Goal: Transaction & Acquisition: Download file/media

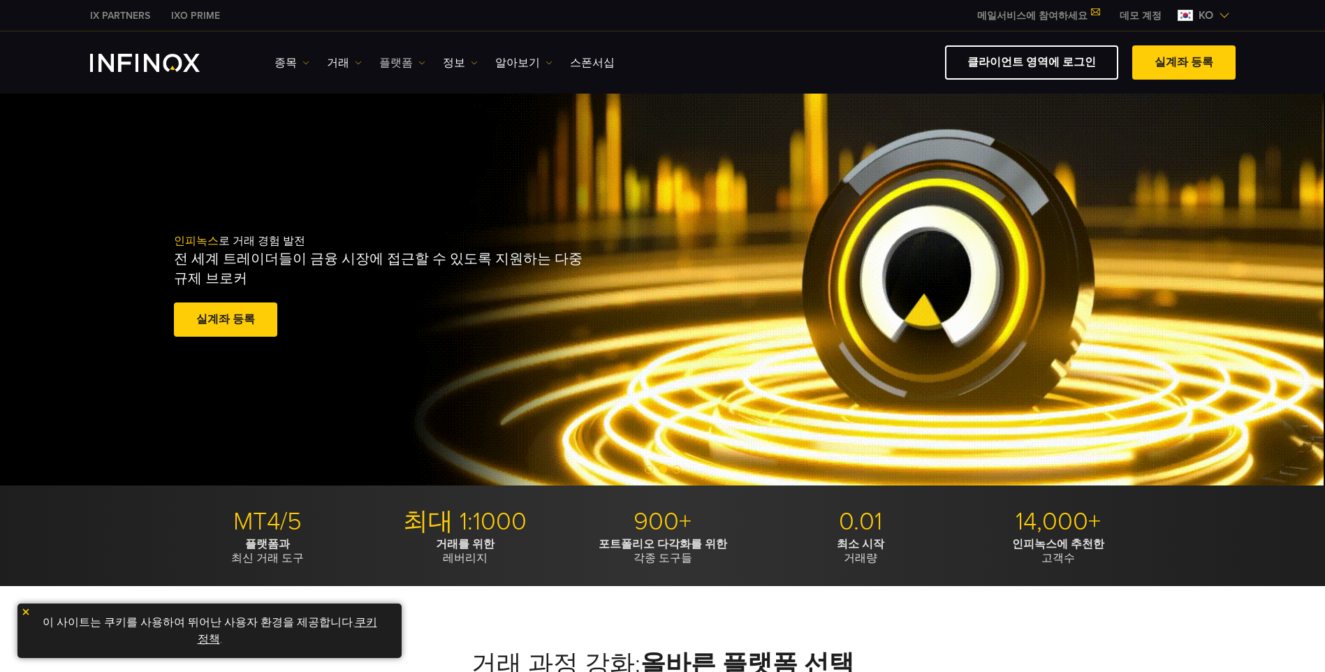
click at [383, 61] on link "플랫폼" at bounding box center [402, 62] width 46 height 17
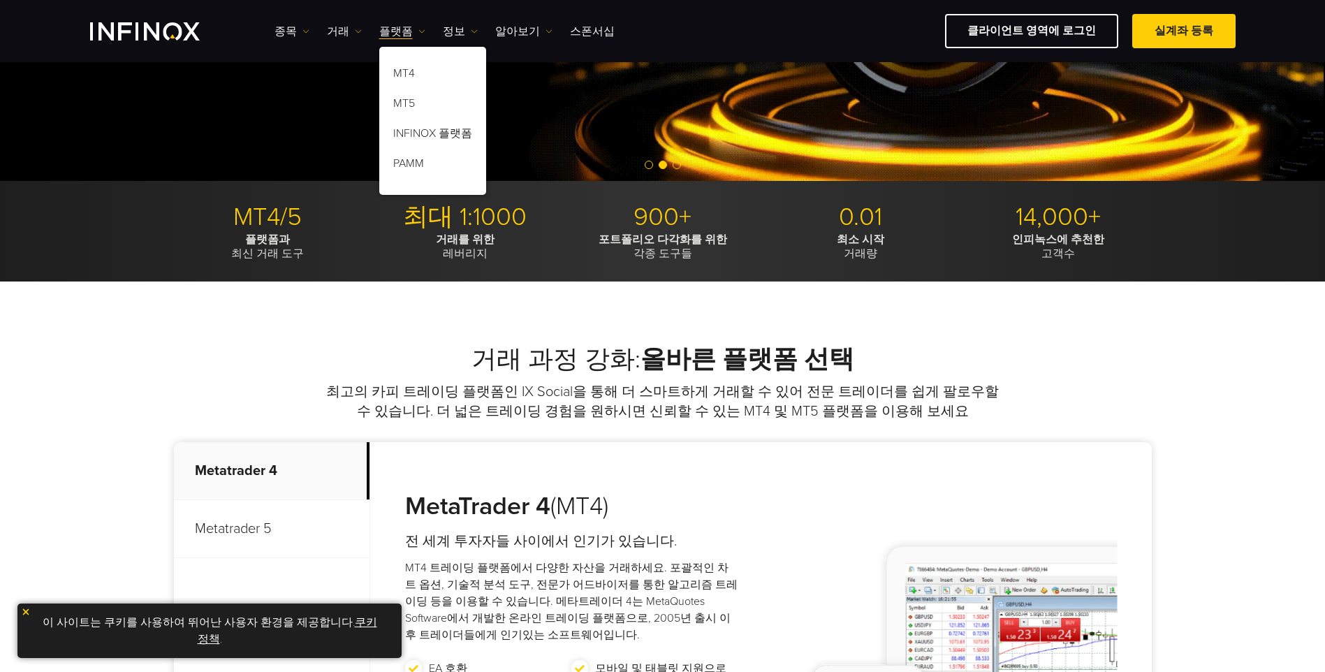
scroll to position [279, 0]
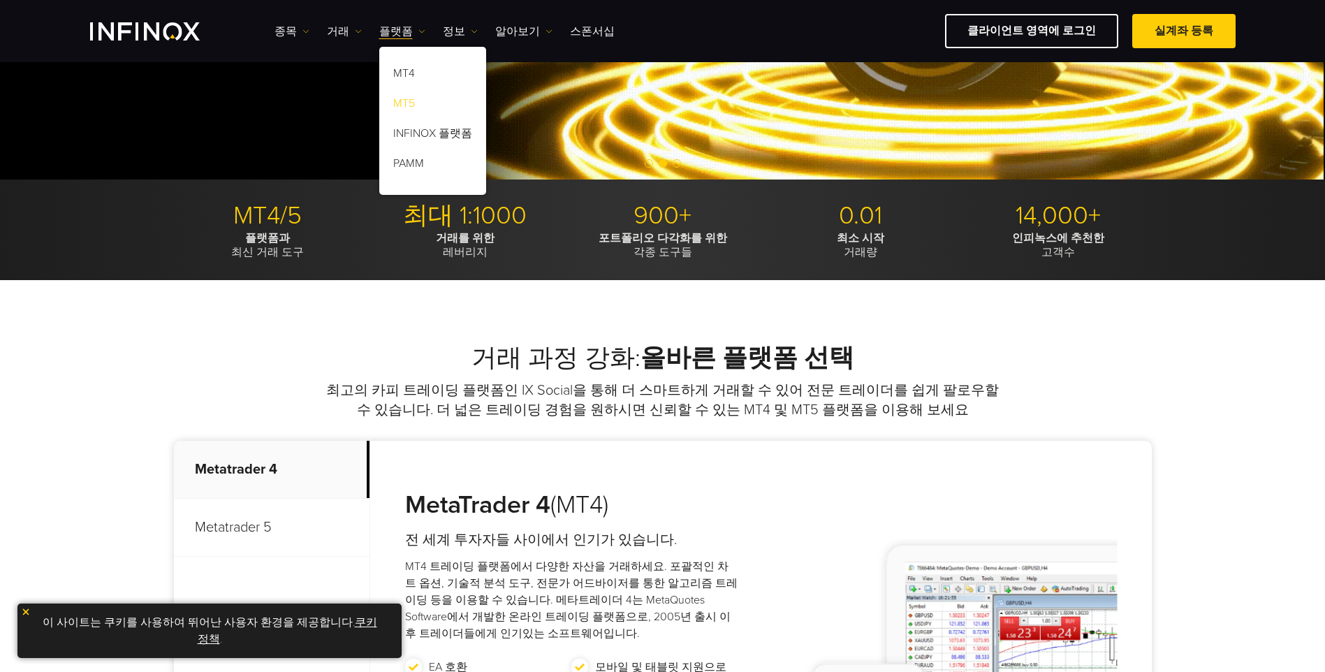
click at [395, 106] on link "MT5" at bounding box center [432, 106] width 107 height 30
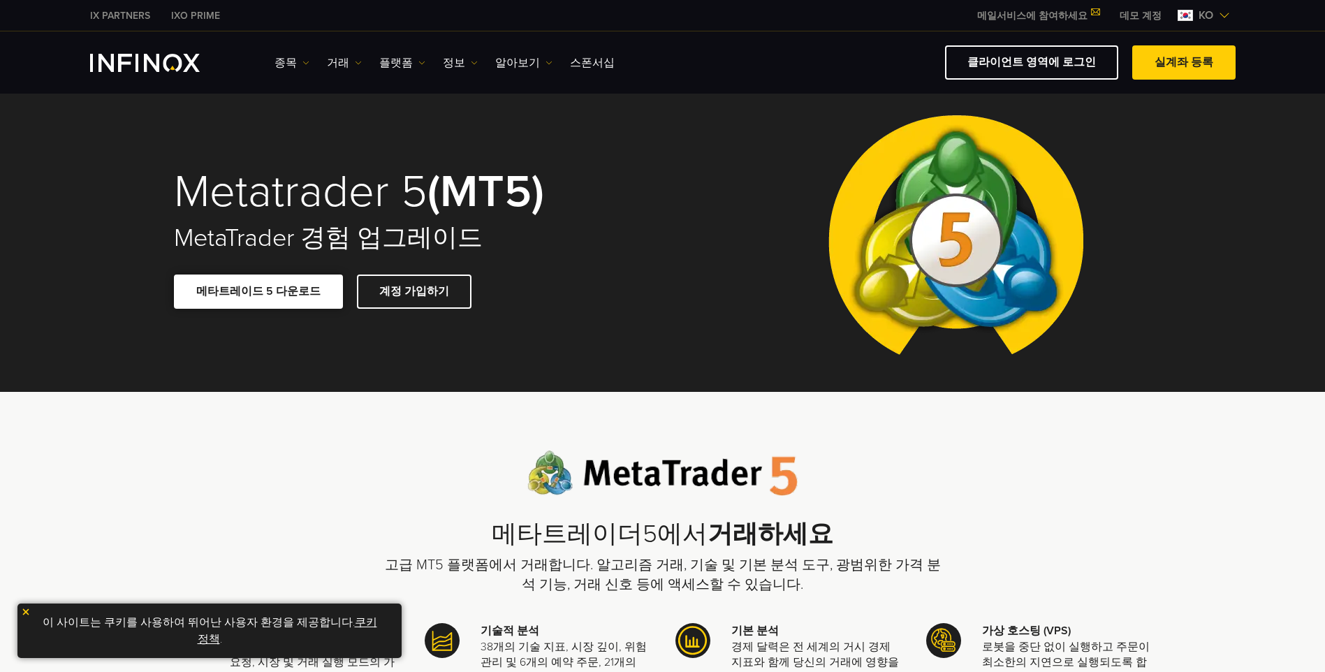
click at [276, 288] on link "메타트레이드 5 다운로드" at bounding box center [258, 292] width 169 height 34
